Goal: Answer question/provide support

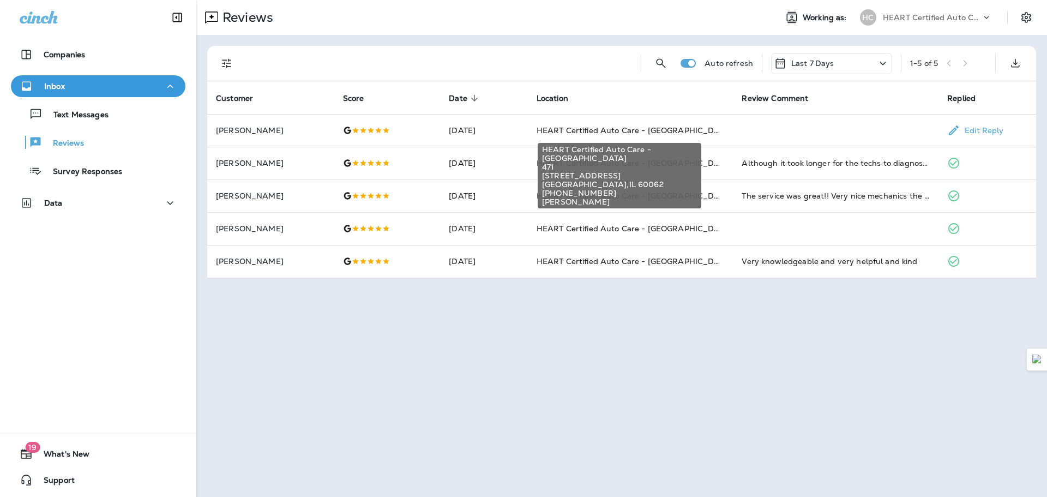
click at [663, 126] on span "HEART Certified Auto Care - [GEOGRAPHIC_DATA]" at bounding box center [634, 130] width 196 height 10
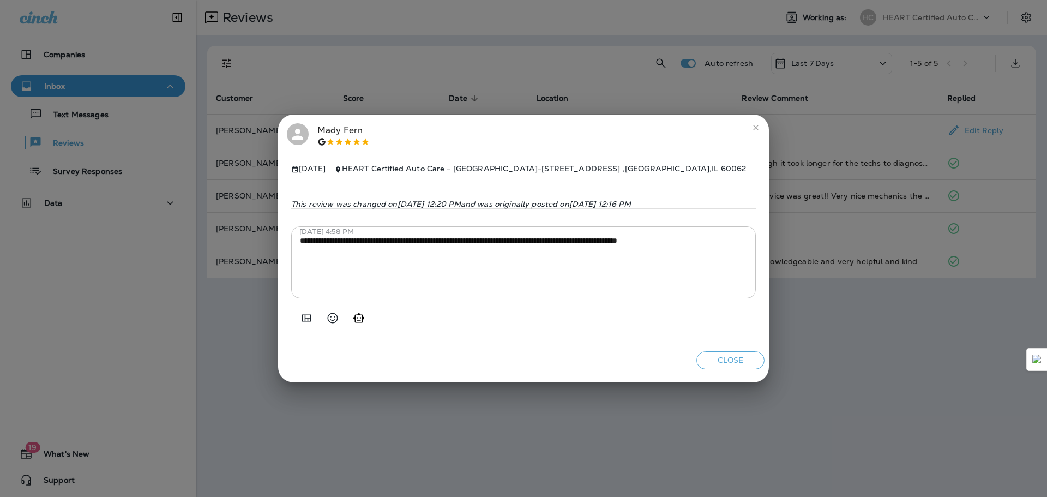
click at [749, 119] on button "close" at bounding box center [755, 127] width 17 height 17
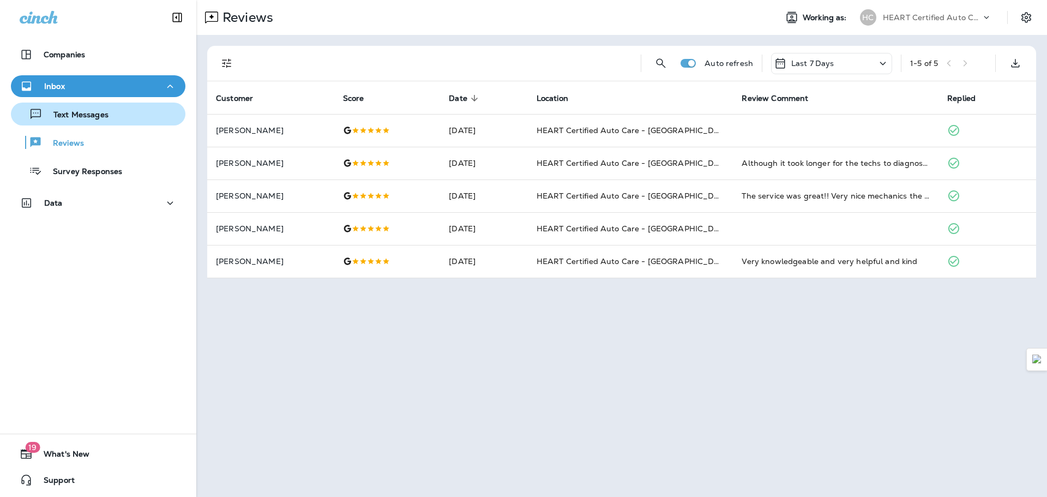
click at [99, 118] on p "Text Messages" at bounding box center [76, 115] width 66 height 10
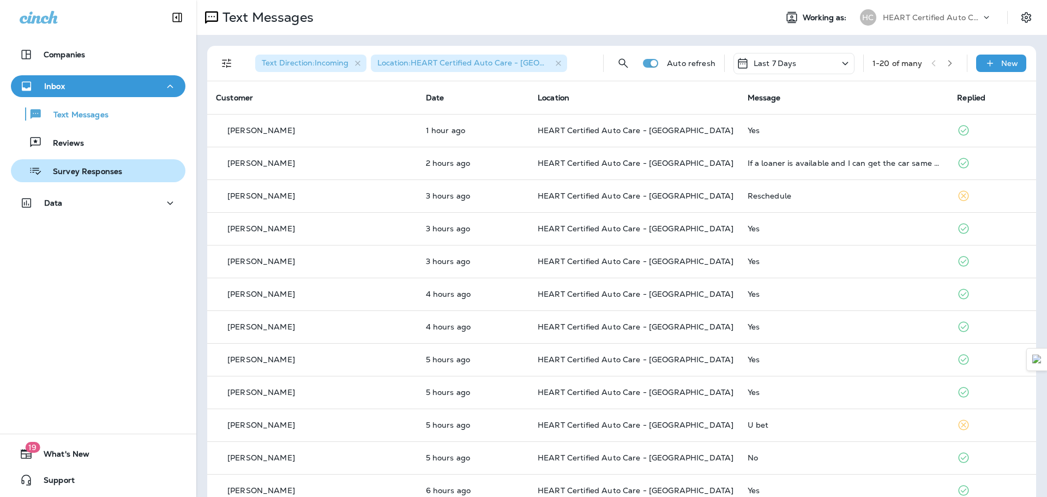
click at [107, 169] on p "Survey Responses" at bounding box center [82, 172] width 80 height 10
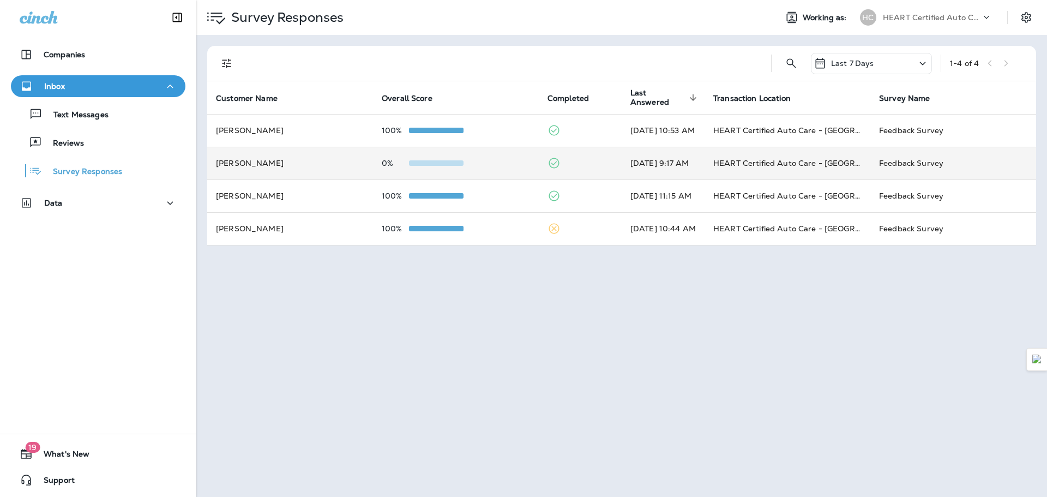
click at [258, 161] on td "[PERSON_NAME]" at bounding box center [290, 163] width 166 height 33
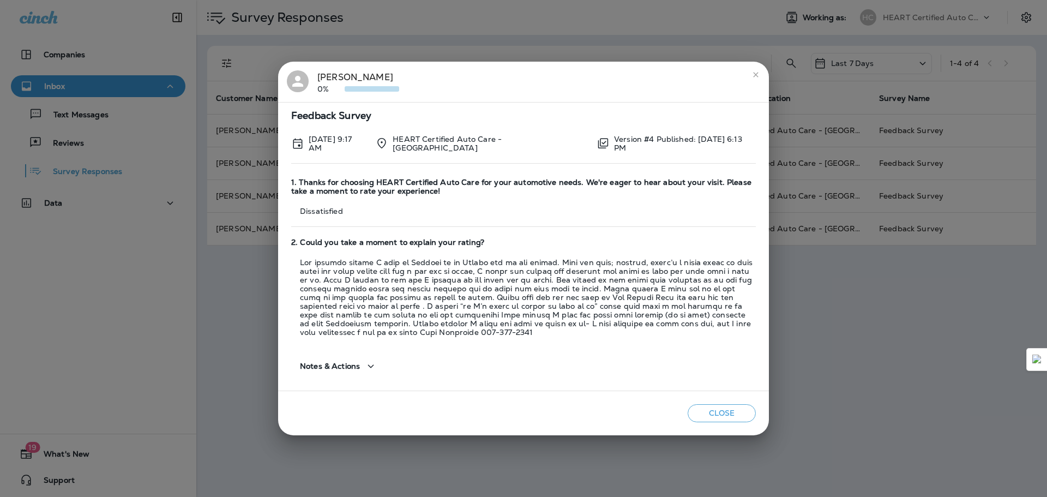
click at [756, 79] on icon "close" at bounding box center [755, 74] width 9 height 9
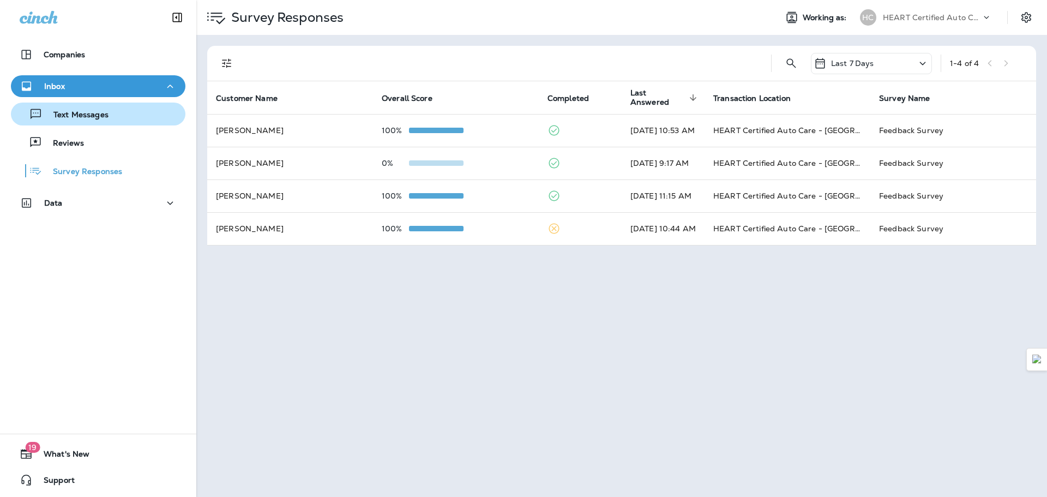
click at [107, 112] on p "Text Messages" at bounding box center [76, 115] width 66 height 10
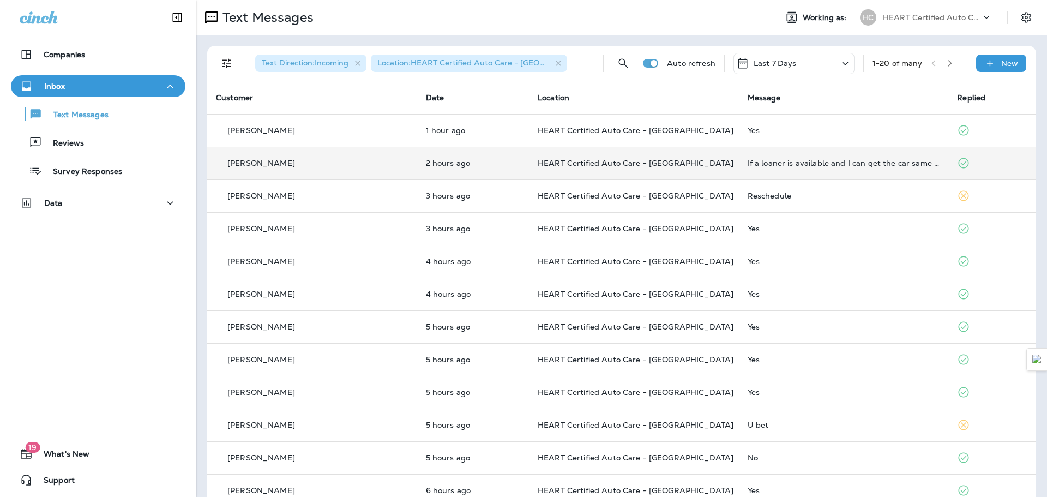
click at [466, 173] on td "2 hours ago" at bounding box center [473, 163] width 112 height 33
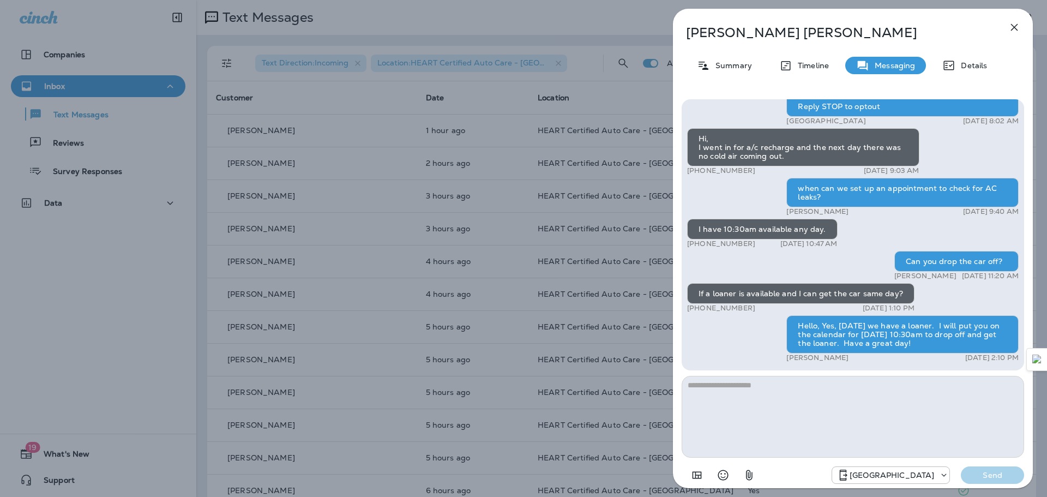
drag, startPoint x: 830, startPoint y: 334, endPoint x: 964, endPoint y: 343, distance: 134.5
click at [964, 343] on div "Hello, Yes, [DATE] we have a loaner. I will put you on the calendar for [DATE] …" at bounding box center [902, 334] width 232 height 38
drag, startPoint x: 906, startPoint y: 333, endPoint x: 855, endPoint y: 328, distance: 50.9
click at [855, 328] on div "Hello, Yes, [DATE] we have a loaner. I will put you on the calendar for [DATE] …" at bounding box center [902, 334] width 232 height 38
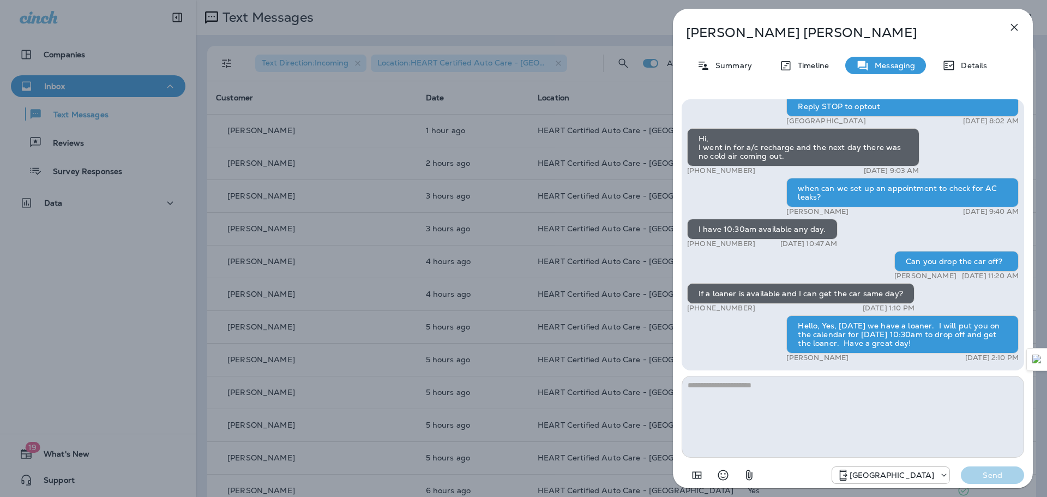
click at [855, 328] on div "Hello, Yes, [DATE] we have a loaner. I will put you on the calendar for [DATE] …" at bounding box center [902, 334] width 232 height 38
drag, startPoint x: 855, startPoint y: 328, endPoint x: 939, endPoint y: 342, distance: 85.2
click at [939, 342] on div "Hello, Yes, [DATE] we have a loaner. I will put you on the calendar for [DATE] …" at bounding box center [902, 334] width 232 height 38
click at [1010, 27] on icon "button" at bounding box center [1014, 27] width 13 height 13
